Goal: Book appointment/travel/reservation

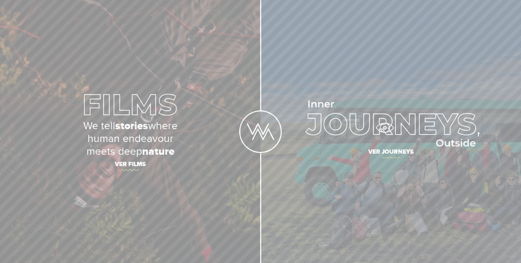
click at [385, 128] on img at bounding box center [391, 123] width 178 height 46
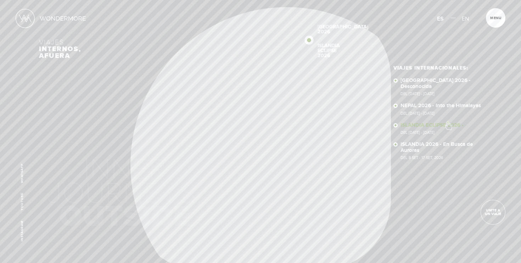
click at [448, 122] on link "ISLANDIA ECLIPSE 2026 - Del 5 Ago - 14 Ago, 2026" at bounding box center [442, 128] width 82 height 12
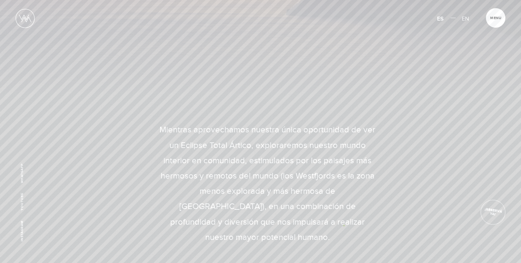
scroll to position [291, 0]
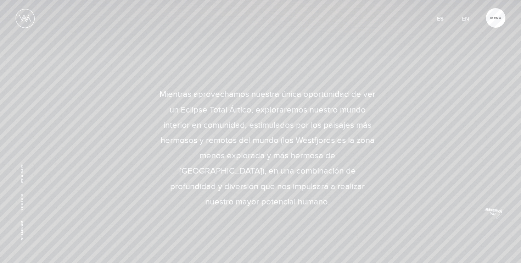
click at [494, 212] on span "¡RESERVÁ YA!" at bounding box center [493, 212] width 25 height 10
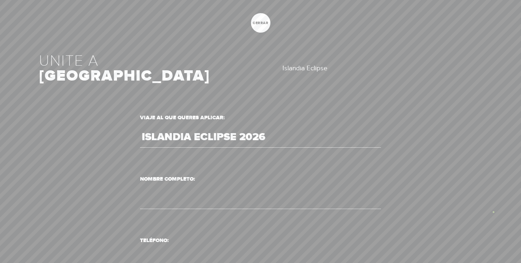
click at [494, 212] on div at bounding box center [260, 131] width 521 height 263
click at [264, 25] on span "cerrar" at bounding box center [261, 23] width 20 height 4
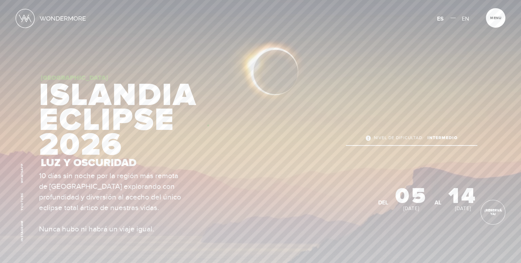
scroll to position [4, 0]
click at [22, 176] on link "WhatsApp" at bounding box center [22, 173] width 4 height 20
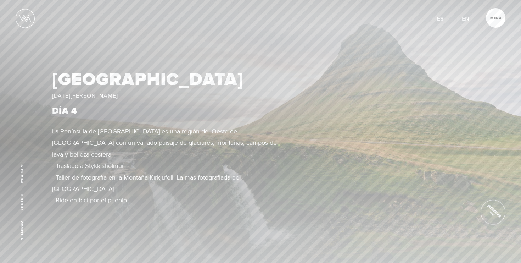
scroll to position [1525, 0]
